Goal: Navigation & Orientation: Find specific page/section

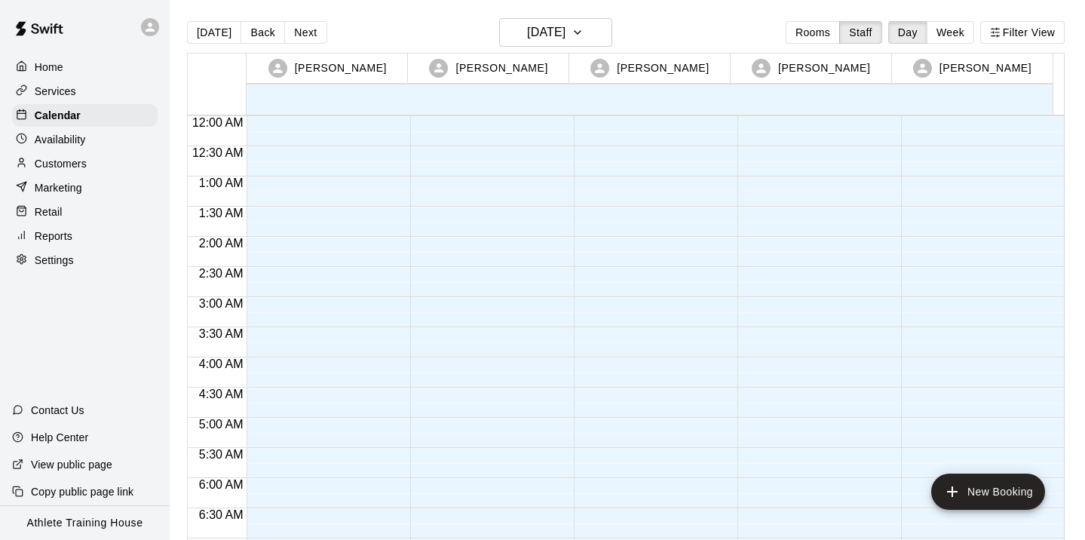
click at [56, 69] on p "Home" at bounding box center [49, 67] width 29 height 15
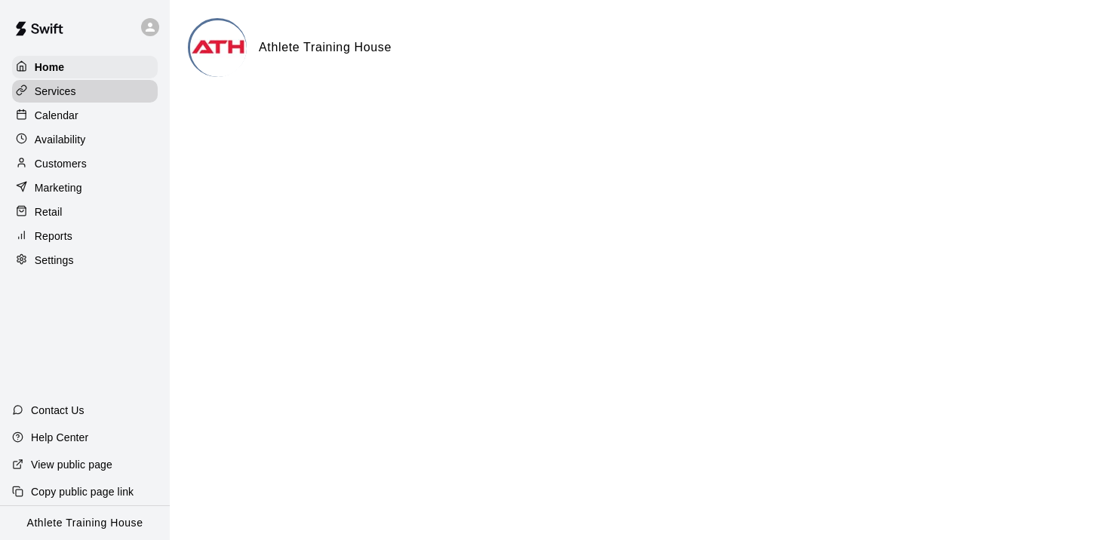
click at [52, 88] on p "Services" at bounding box center [55, 91] width 41 height 15
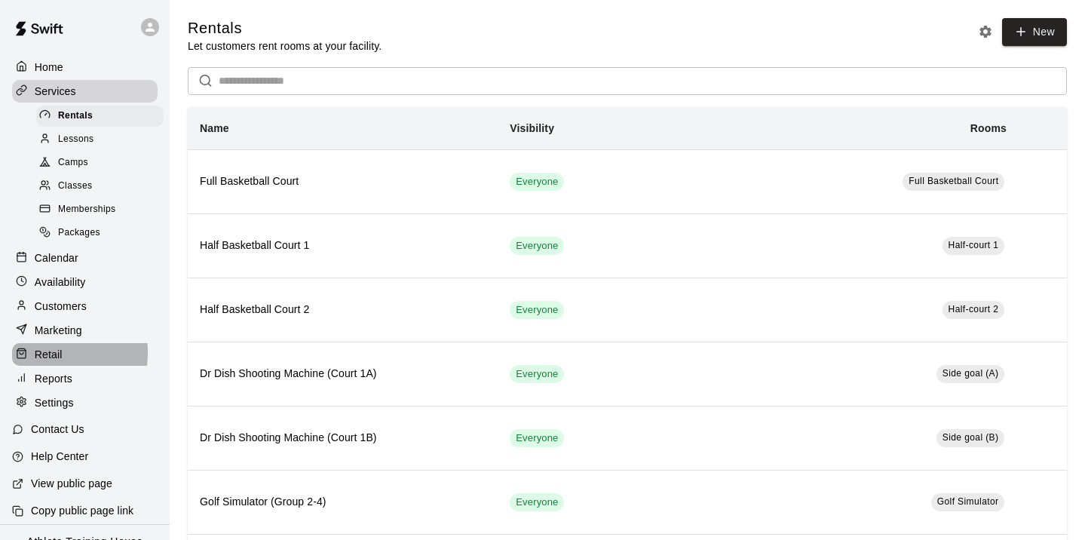
click at [48, 352] on p "Retail" at bounding box center [49, 354] width 28 height 15
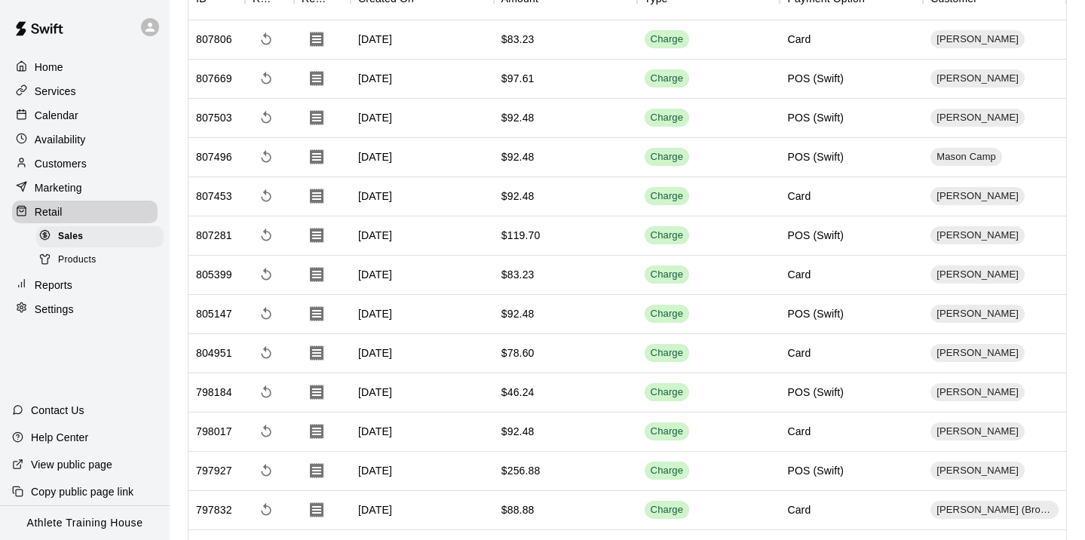
scroll to position [75, 0]
